Goal: Task Accomplishment & Management: Manage account settings

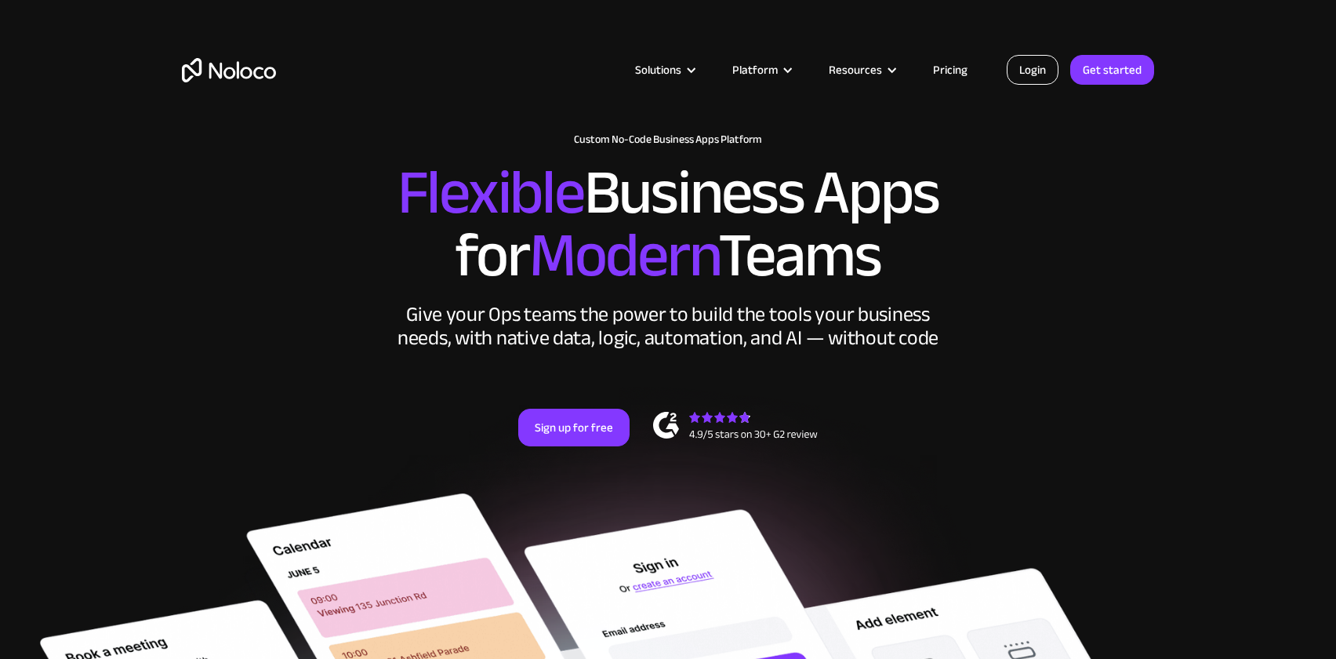
click at [1039, 56] on link "Login" at bounding box center [1033, 70] width 52 height 30
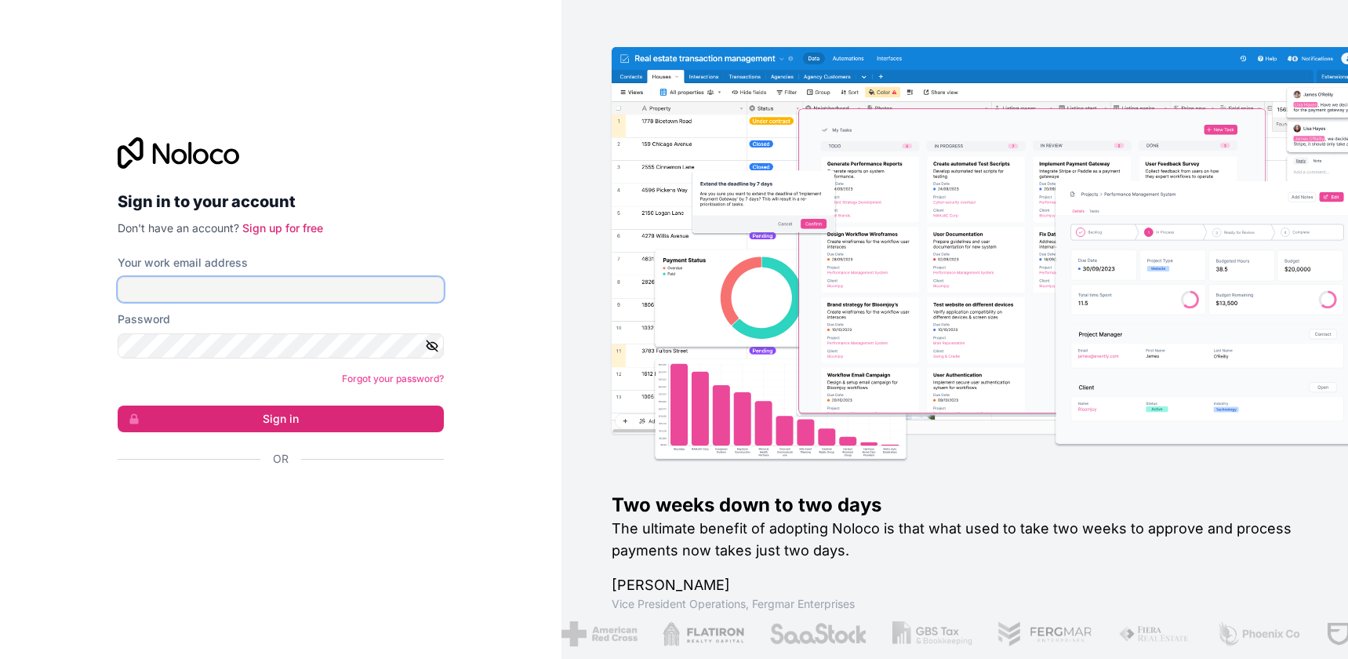
click at [293, 292] on input "Your work email address" at bounding box center [281, 289] width 326 height 25
click at [186, 290] on input "Your work email address" at bounding box center [281, 289] width 326 height 25
drag, startPoint x: 316, startPoint y: 293, endPoint x: 136, endPoint y: 287, distance: 180.5
click at [136, 287] on input "[EMAIL_ADDRESS][DOMAIN_NAME]" at bounding box center [281, 289] width 326 height 25
type input "[EMAIL_ADDRESS][DOMAIN_NAME]"
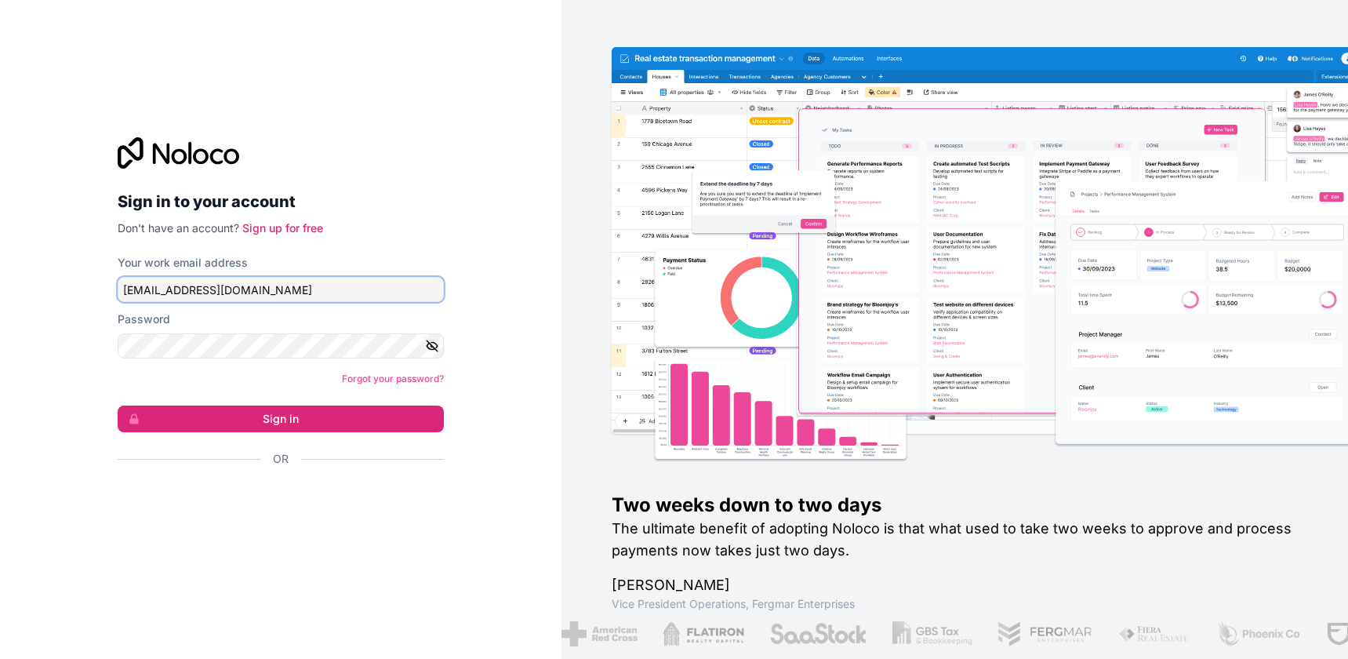
drag, startPoint x: 293, startPoint y: 282, endPoint x: -4, endPoint y: 282, distance: 297.2
click at [0, 282] on html "Sign in to your account Don't have an account? Sign up for free Your work email…" at bounding box center [674, 329] width 1348 height 659
click at [257, 287] on input "[EMAIL_ADDRESS][DOMAIN_NAME]" at bounding box center [281, 289] width 326 height 25
drag, startPoint x: 289, startPoint y: 287, endPoint x: -4, endPoint y: 246, distance: 296.1
click at [0, 246] on html "Sign in to your account Don't have an account? Sign up for free Your work email…" at bounding box center [674, 329] width 1348 height 659
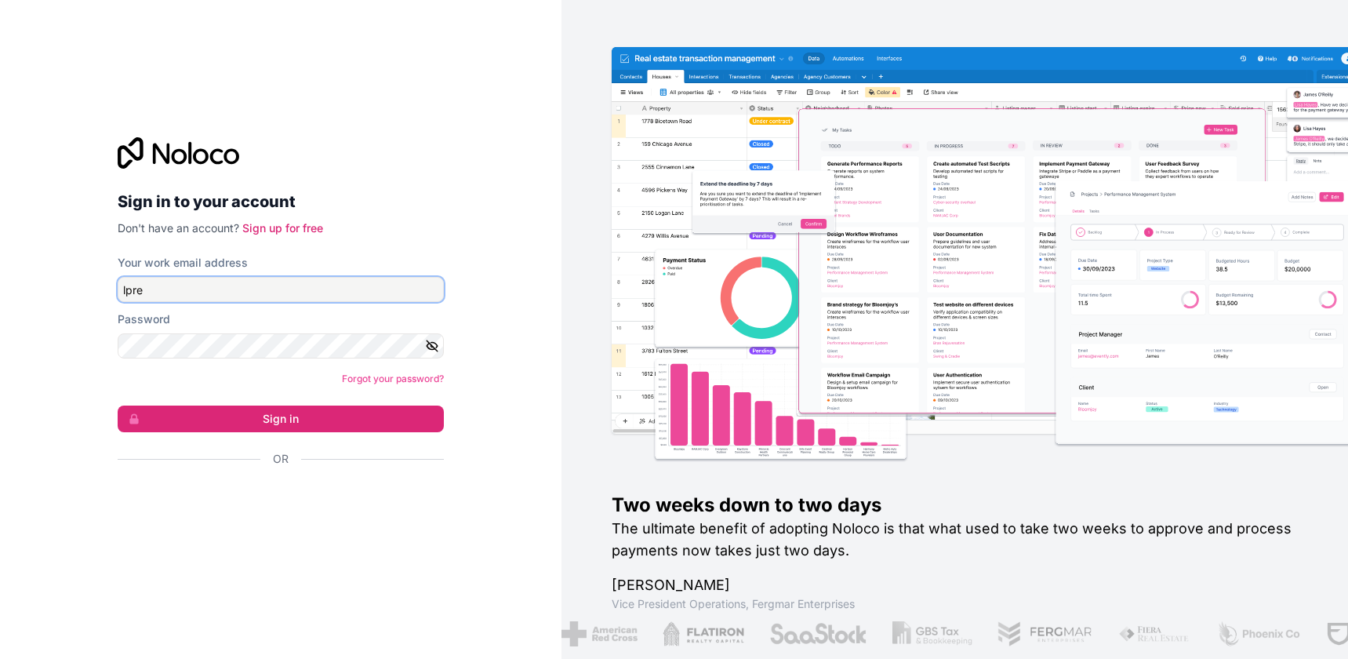
type input "[EMAIL_ADDRESS][DOMAIN_NAME]"
click at [380, 383] on link "Forgot your password?" at bounding box center [393, 379] width 102 height 12
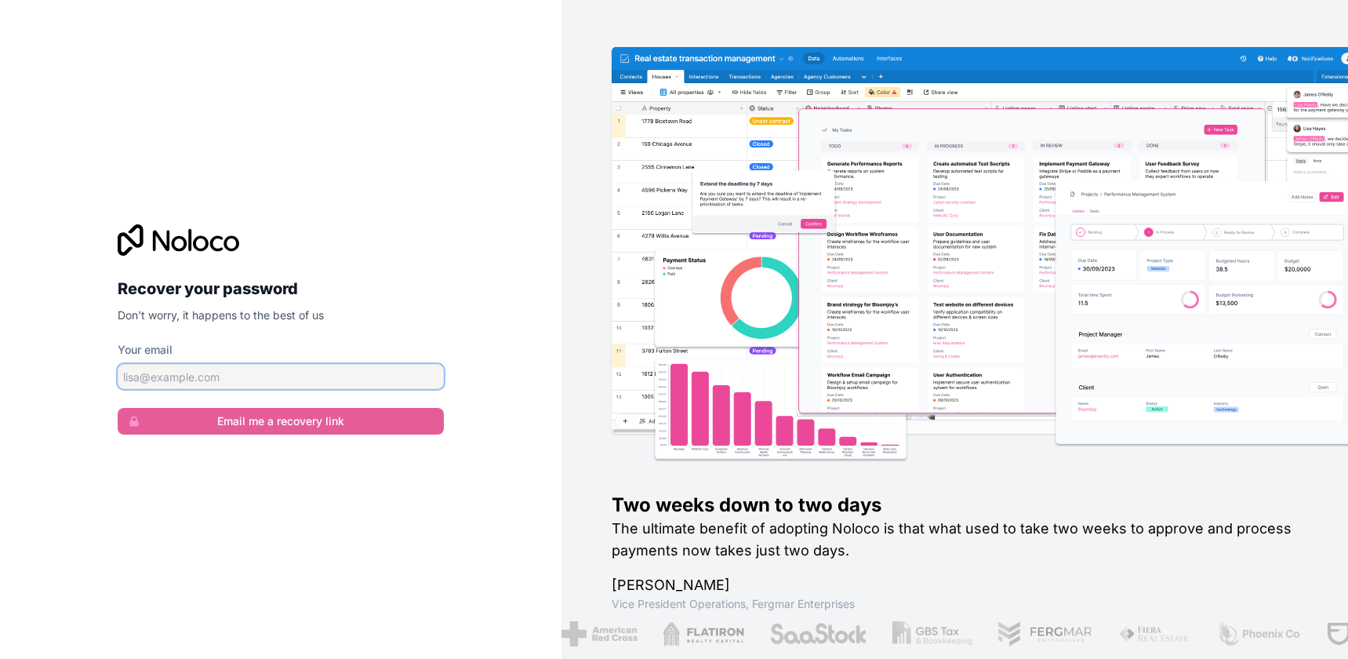
click at [365, 382] on input "Your email" at bounding box center [281, 376] width 326 height 25
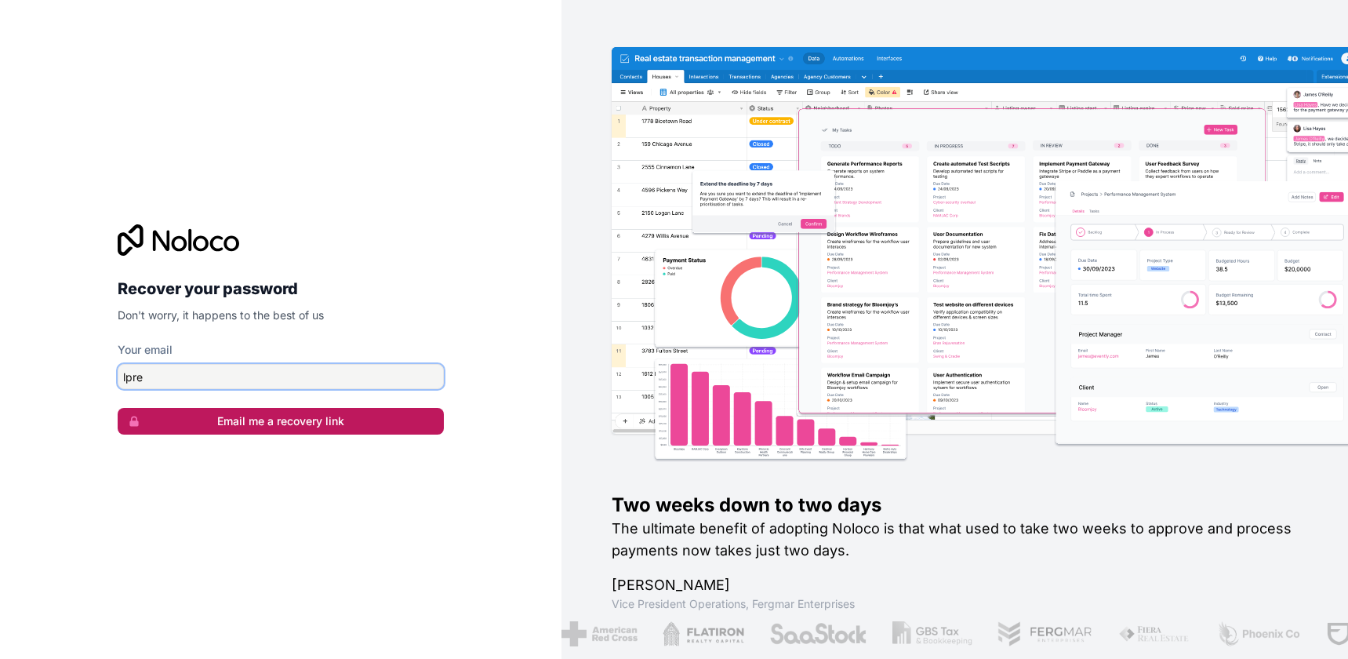
type input "lpretko@refloor.com"
click at [295, 425] on button "Email me a recovery link" at bounding box center [281, 421] width 326 height 27
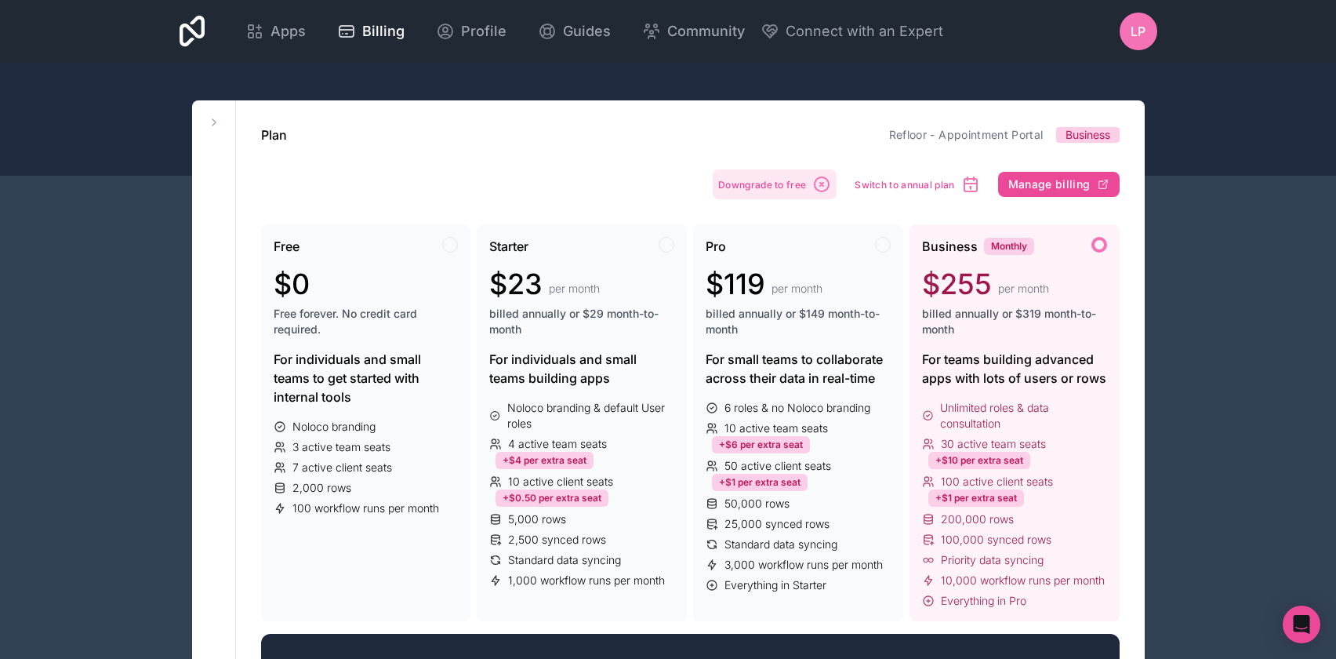
click at [788, 191] on button "Downgrade to free" at bounding box center [775, 184] width 124 height 30
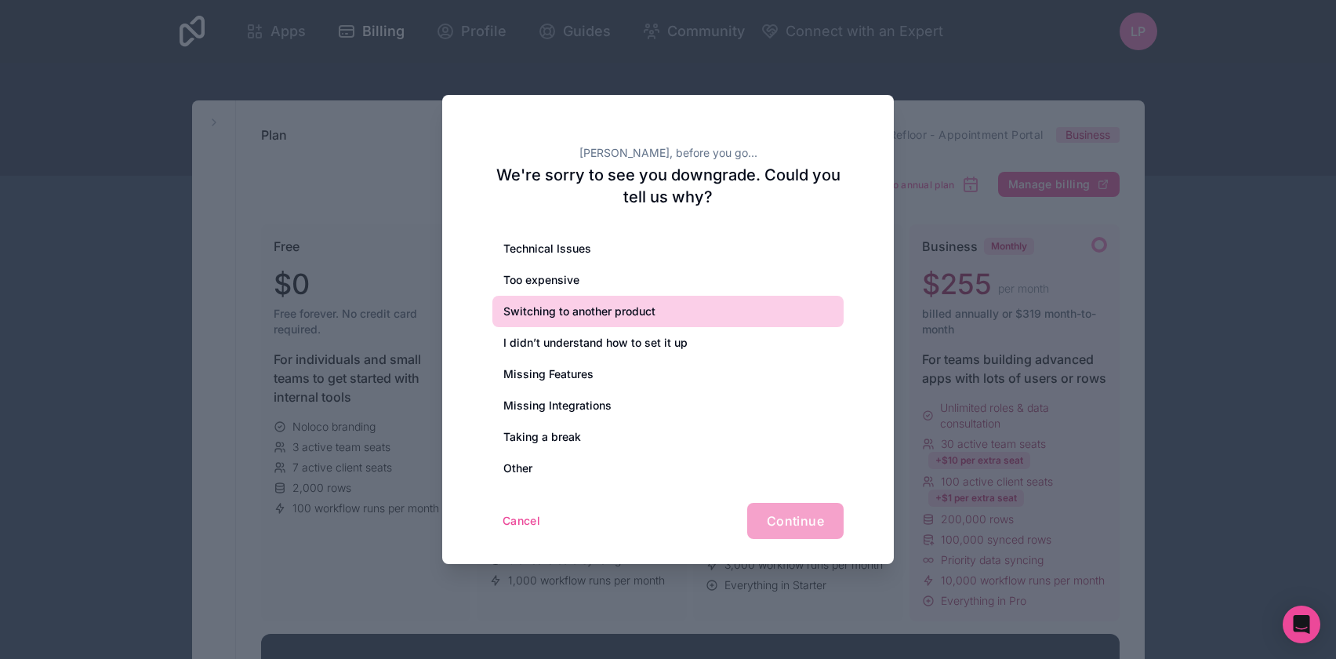
click at [570, 314] on div "Switching to another product" at bounding box center [667, 311] width 351 height 31
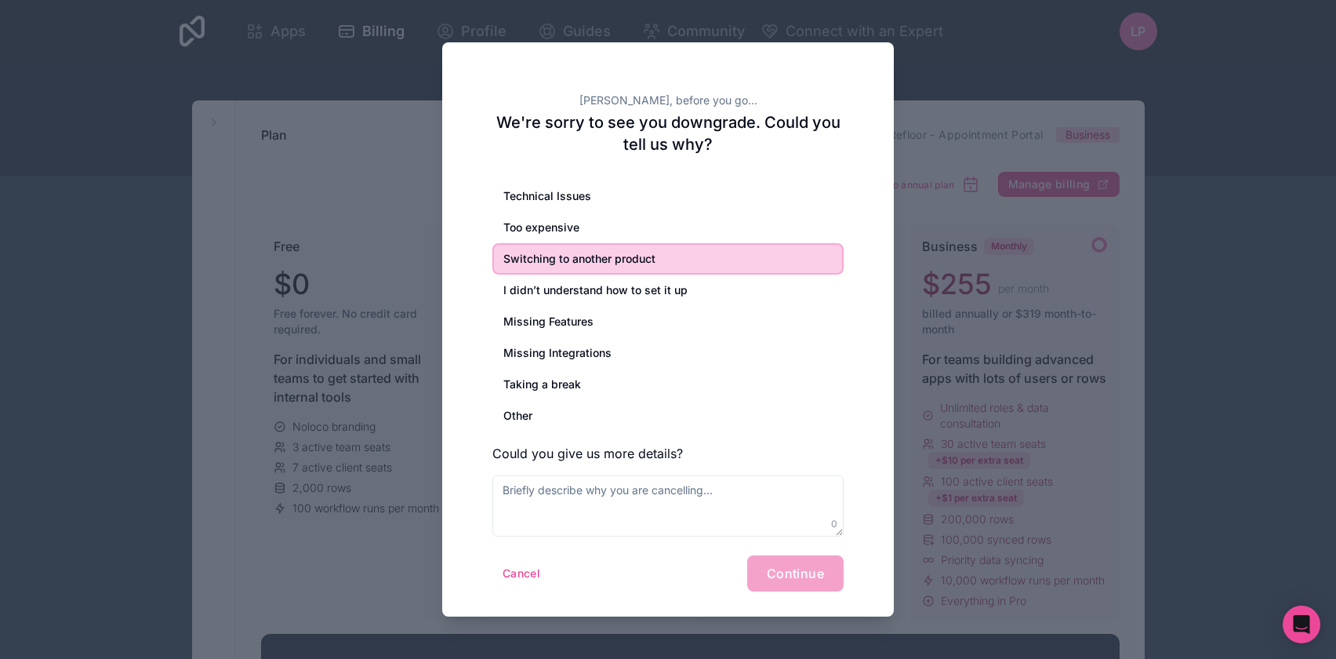
click at [791, 579] on div "Cancel Continue" at bounding box center [667, 573] width 351 height 36
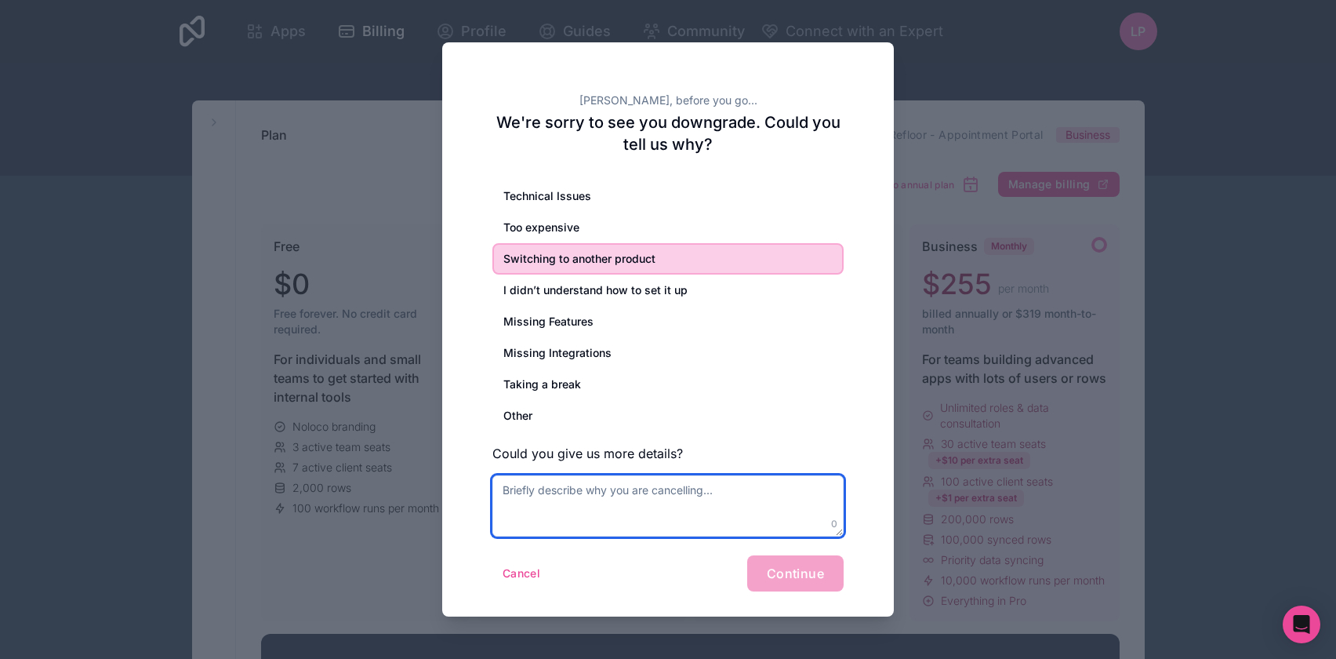
click at [724, 496] on textarea at bounding box center [667, 505] width 351 height 61
type textarea "more features using figma"
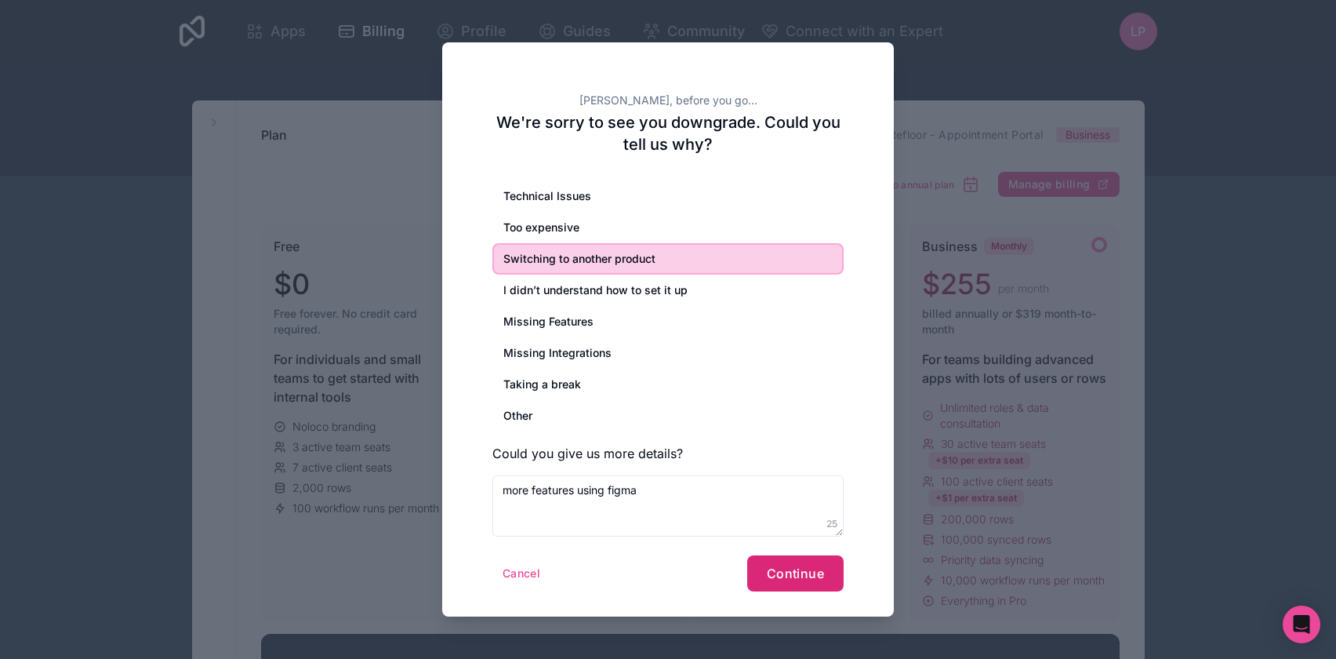
click at [817, 576] on span "Continue" at bounding box center [795, 573] width 57 height 16
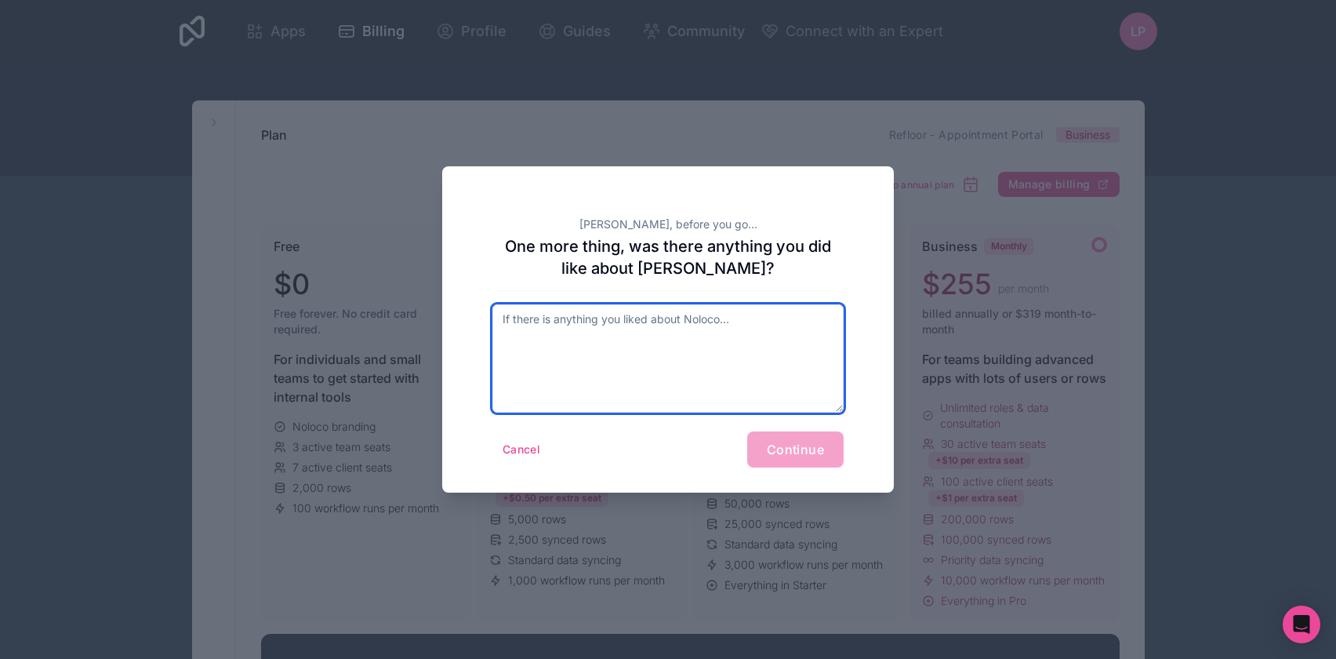
click at [631, 351] on textarea at bounding box center [667, 358] width 351 height 108
type textarea "it worked for the basic of what we needed"
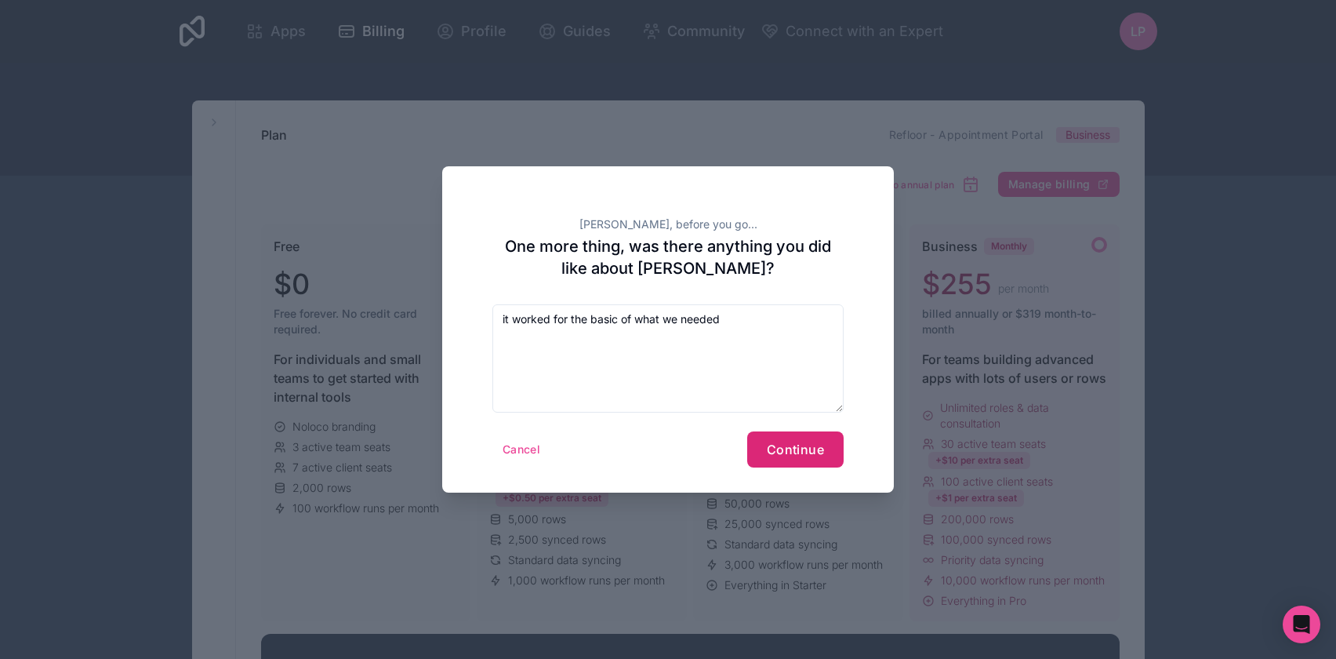
click at [788, 439] on button "Continue" at bounding box center [795, 449] width 96 height 36
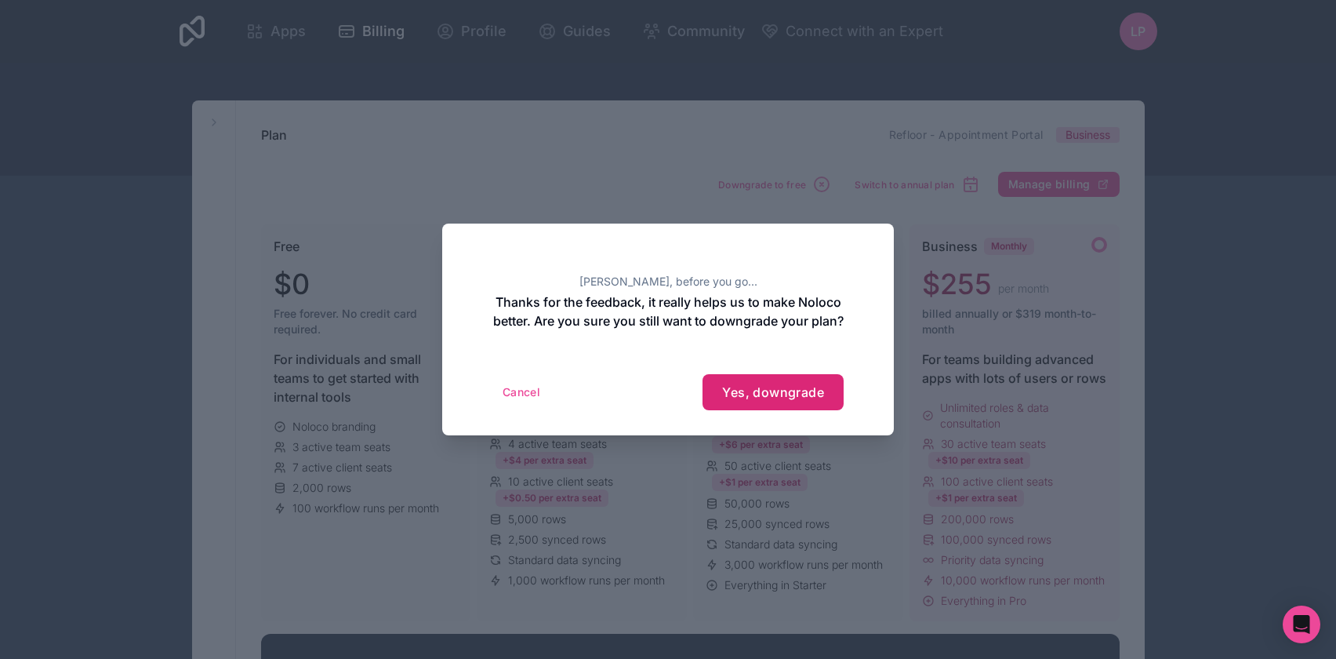
click at [736, 400] on span "Yes, downgrade" at bounding box center [773, 392] width 102 height 16
